Goal: Task Accomplishment & Management: Use online tool/utility

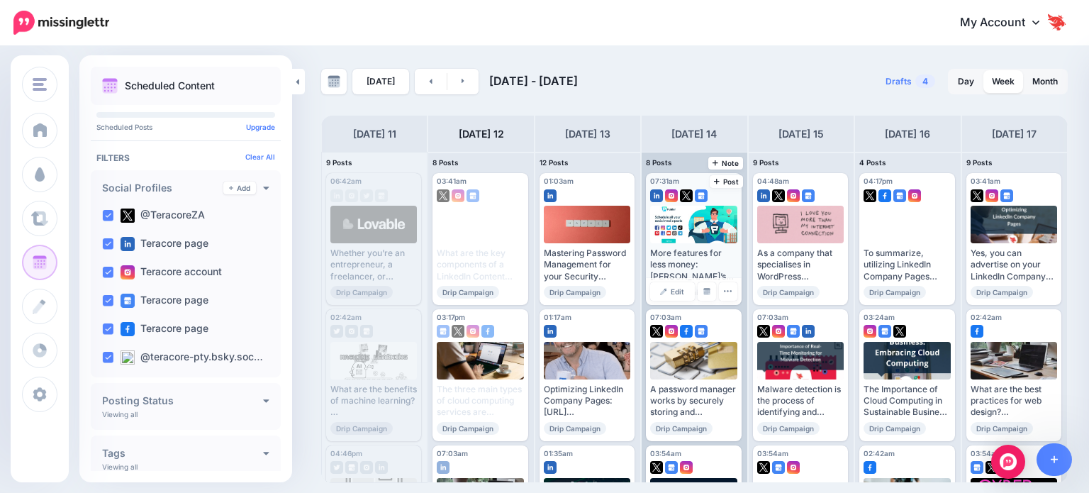
click at [686, 252] on div "More features for less money: [PERSON_NAME]’s free plan is surprisingly robust,…" at bounding box center [693, 264] width 87 height 35
click at [724, 289] on icon "button" at bounding box center [727, 290] width 9 height 9
click at [674, 294] on span "Edit" at bounding box center [677, 291] width 13 height 7
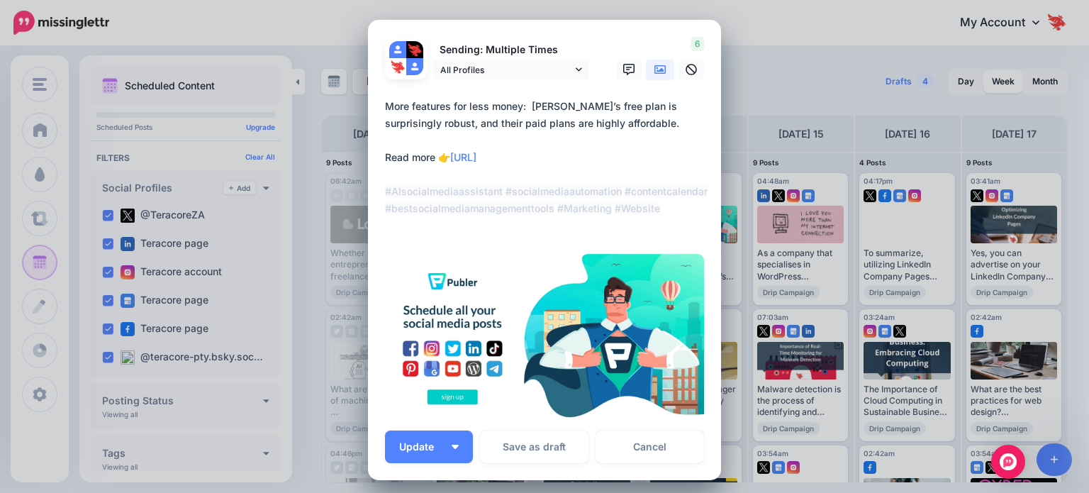
drag, startPoint x: 559, startPoint y: 162, endPoint x: 522, endPoint y: 182, distance: 41.9
click at [352, 104] on div "Edit Post Loading Sending: Multiple Times" at bounding box center [544, 246] width 1089 height 493
drag, startPoint x: 664, startPoint y: 210, endPoint x: 369, endPoint y: 95, distance: 316.5
click at [369, 95] on div "Loading Sending: Multiple Times All Profiles 6" at bounding box center [544, 250] width 353 height 460
click at [294, 301] on div "Edit Post Loading Sending: Multiple Times" at bounding box center [544, 246] width 1089 height 493
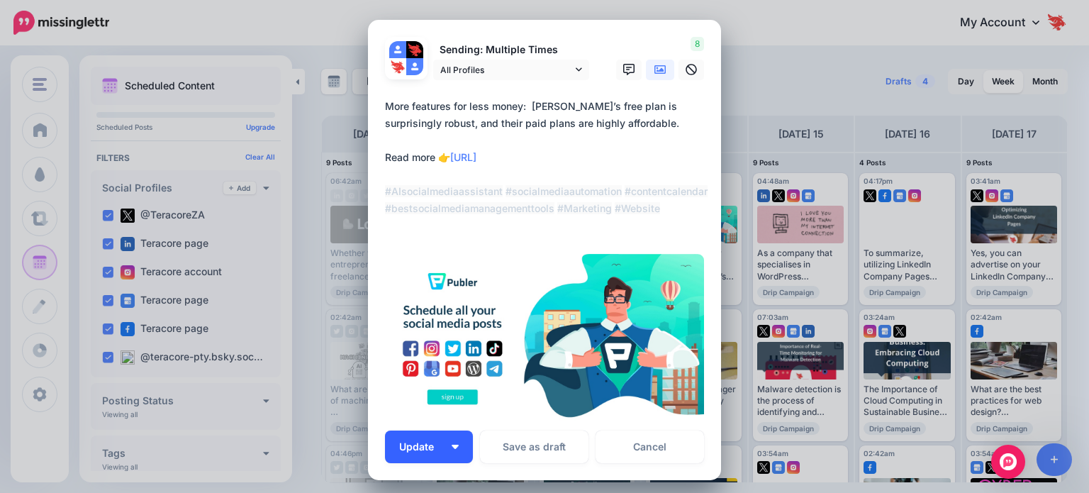
click at [445, 451] on button "Update" at bounding box center [429, 446] width 88 height 33
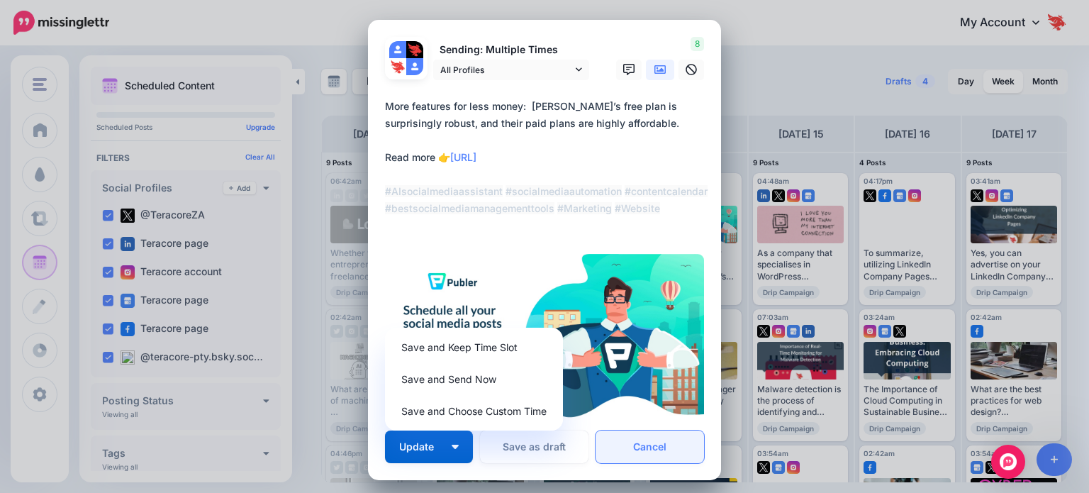
click at [623, 455] on link "Cancel" at bounding box center [650, 446] width 108 height 33
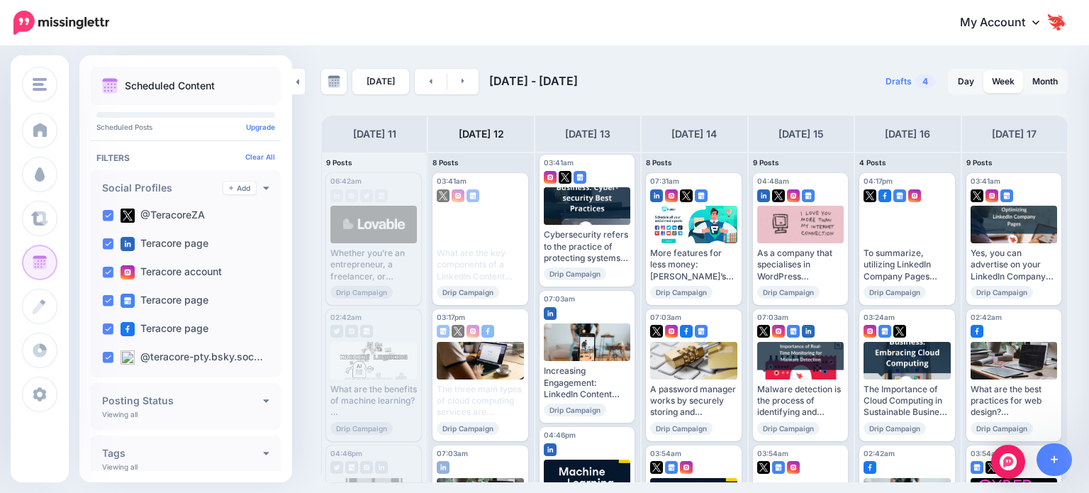
scroll to position [567, 0]
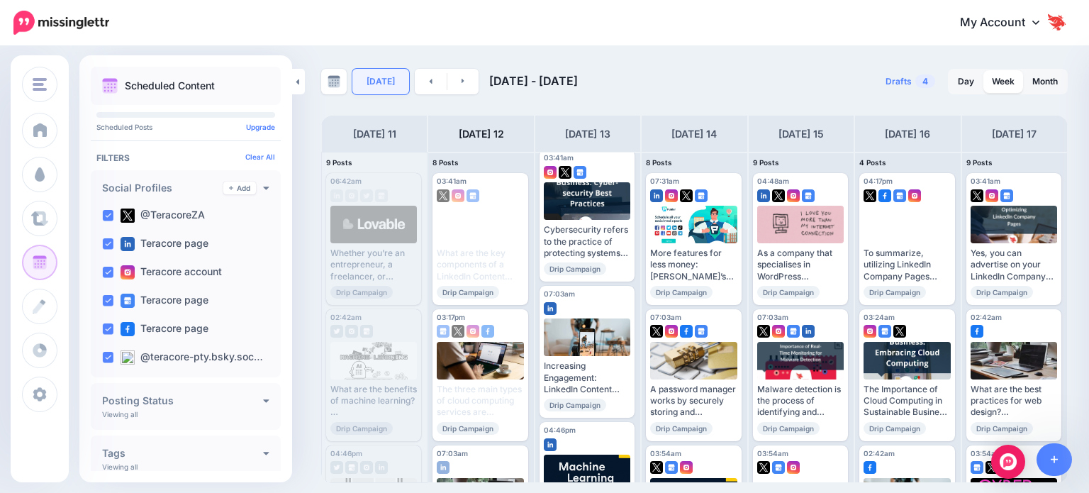
click at [379, 84] on link "[DATE]" at bounding box center [380, 82] width 57 height 26
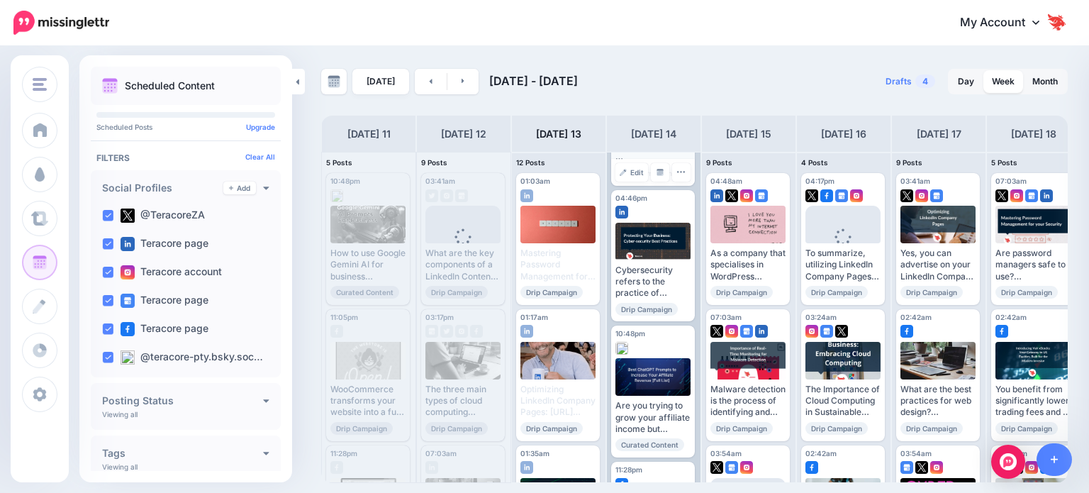
scroll to position [216, 0]
